Goal: Task Accomplishment & Management: Use online tool/utility

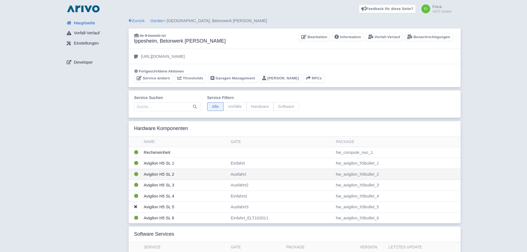
click at [182, 174] on td "Avigilon H5 SL 2" at bounding box center [185, 174] width 87 height 11
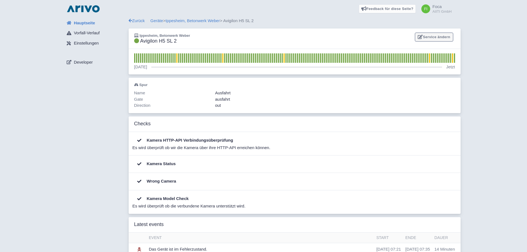
click at [421, 38] on icon at bounding box center [419, 37] width 5 height 4
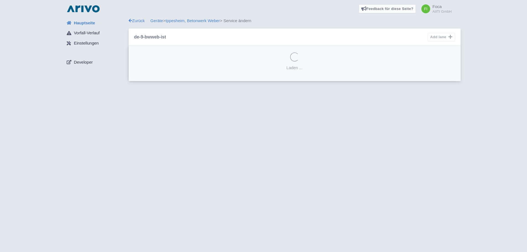
select select "78e3e71b-65bd-4d2f-a69d-22c5c2f04dac"
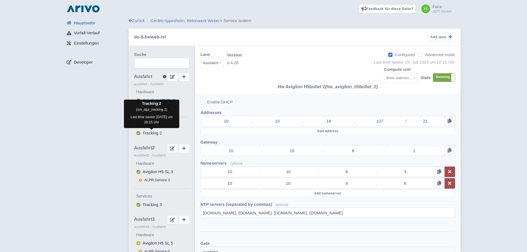
click at [150, 135] on span "Tracking 2" at bounding box center [152, 132] width 19 height 5
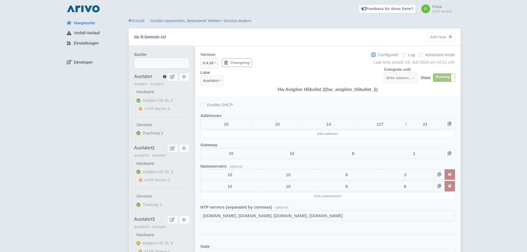
select select
select select "0c19f1e8-05f5-4d84-9b87-27048b6f4cae"
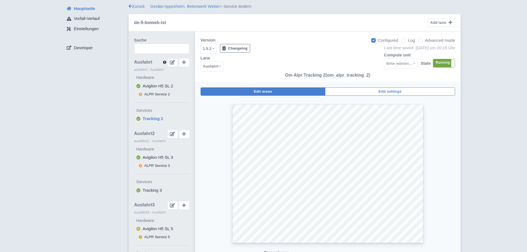
scroll to position [28, 0]
